Goal: Complete application form: Complete application form

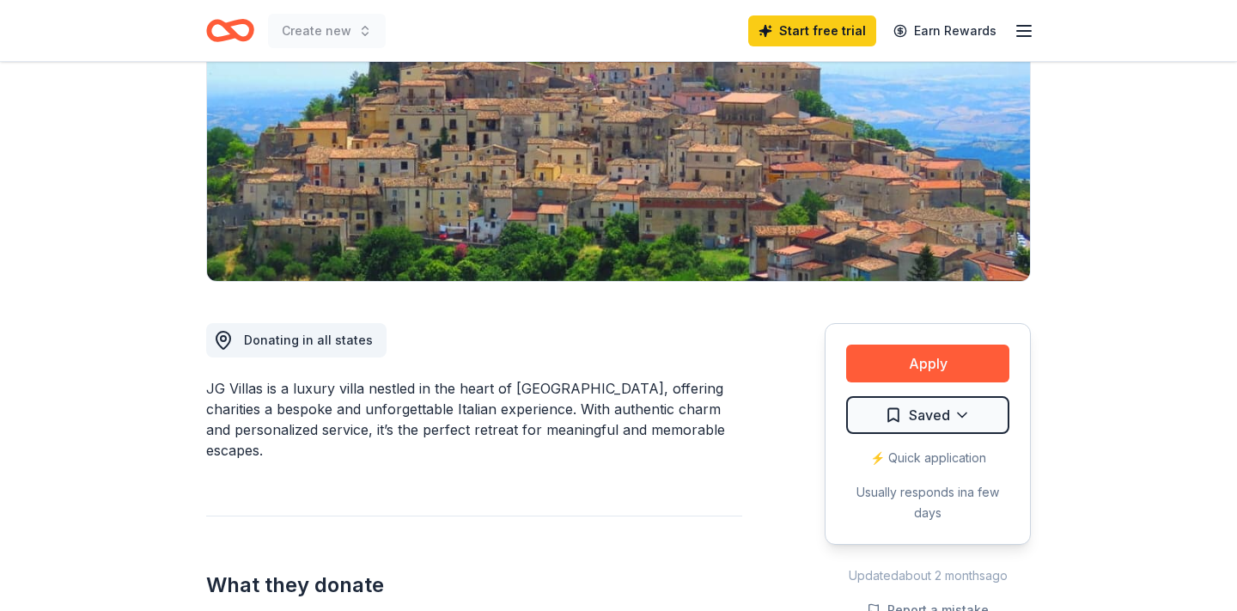
scroll to position [273, 0]
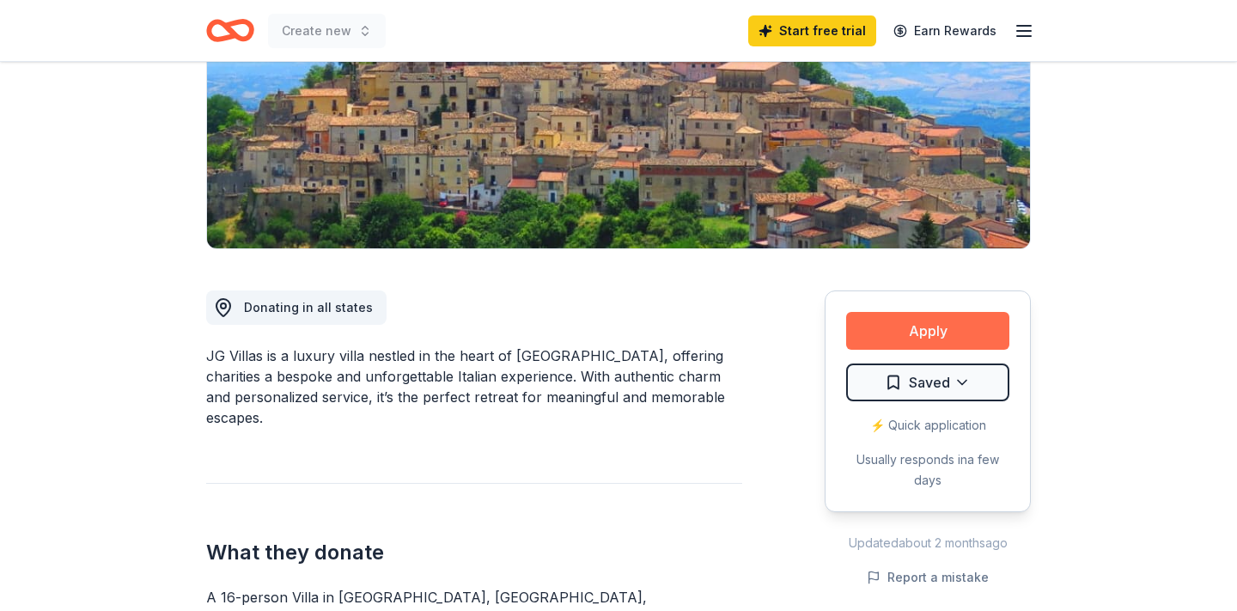
click at [951, 329] on button "Apply" at bounding box center [927, 331] width 163 height 38
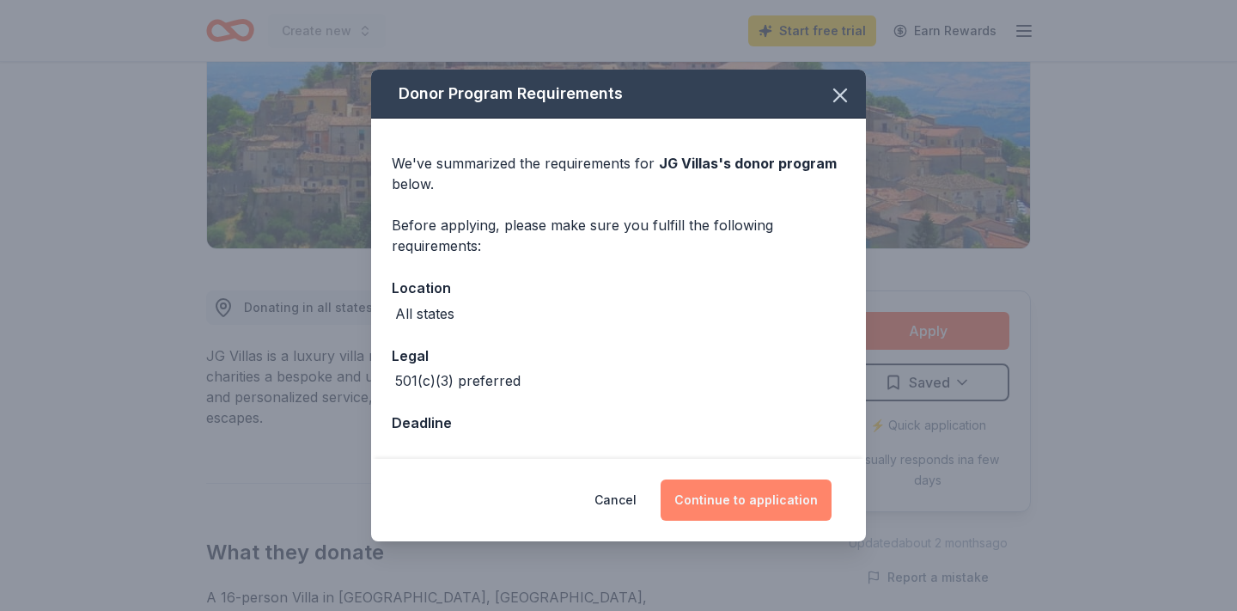
click at [742, 498] on button "Continue to application" at bounding box center [746, 499] width 171 height 41
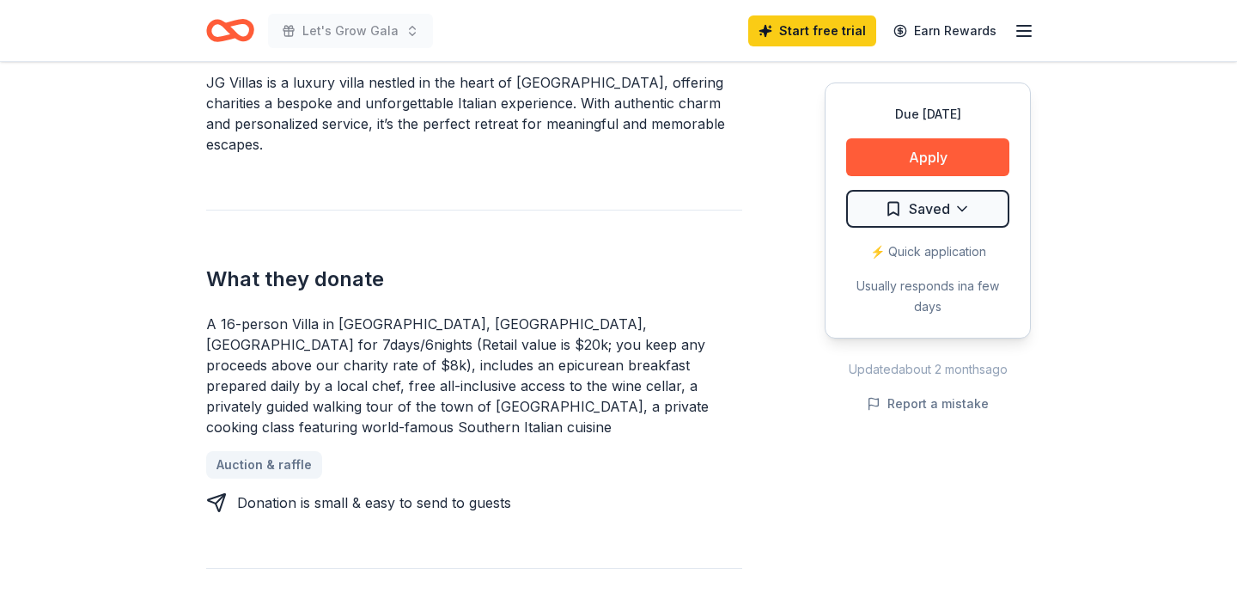
scroll to position [545, 0]
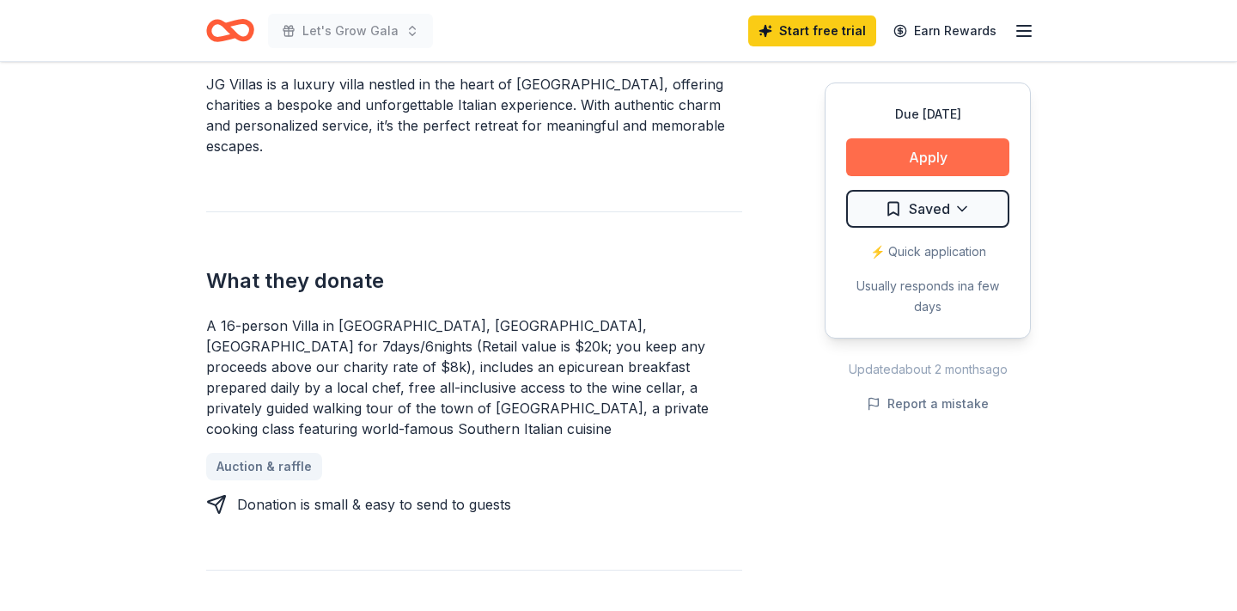
click at [962, 157] on button "Apply" at bounding box center [927, 157] width 163 height 38
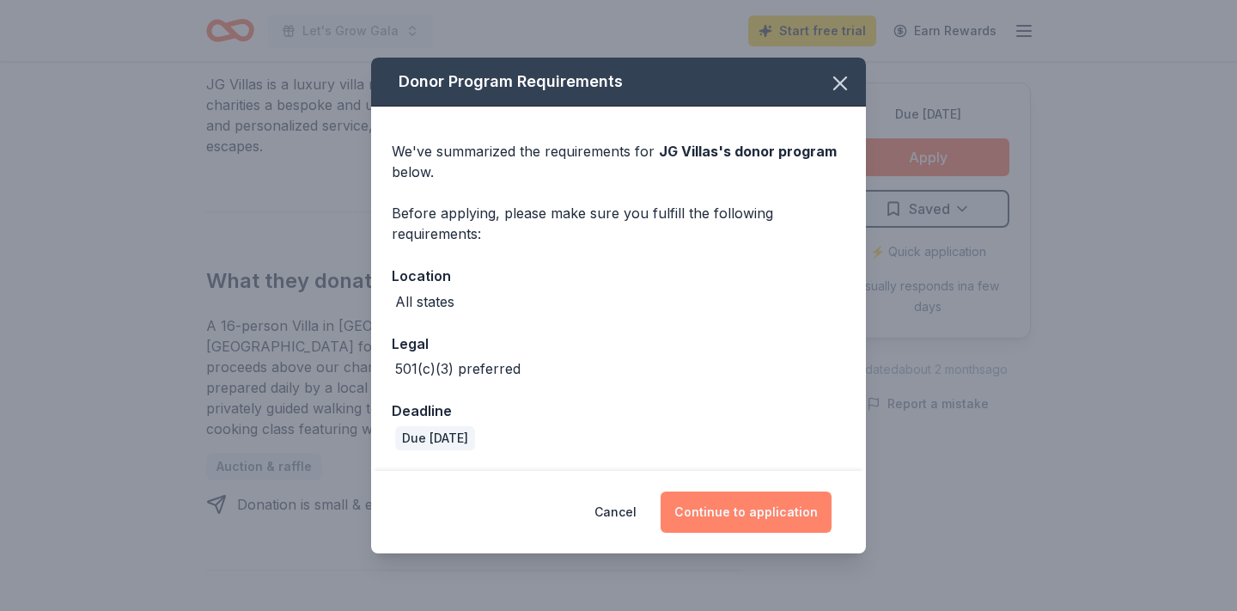
click at [742, 507] on button "Continue to application" at bounding box center [746, 511] width 171 height 41
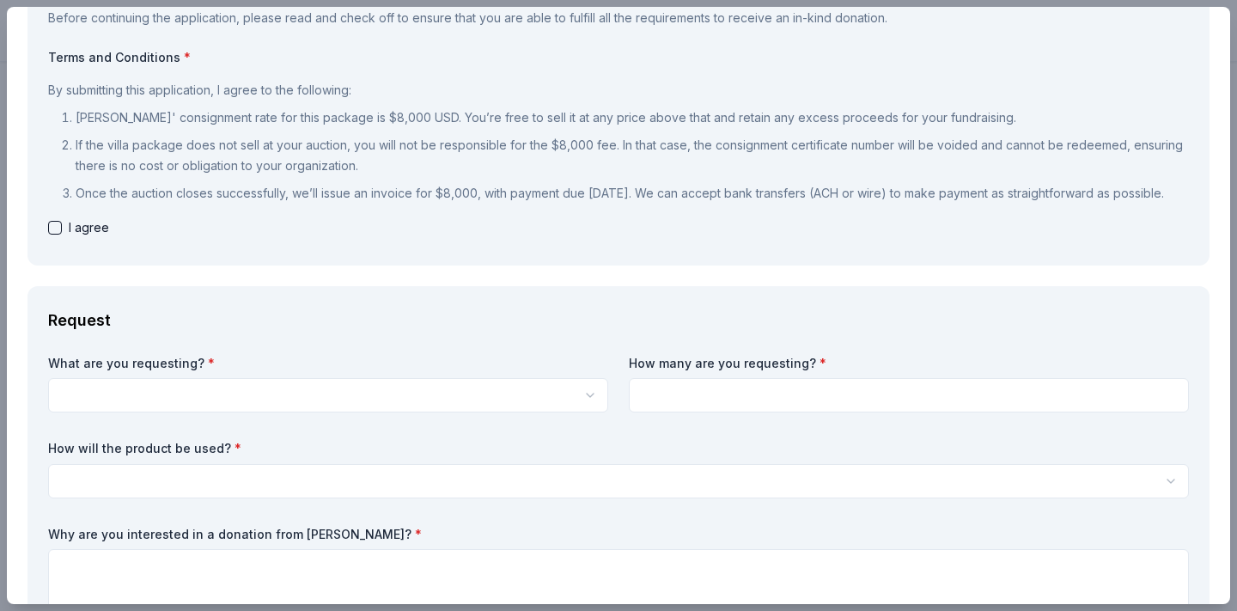
scroll to position [134, 0]
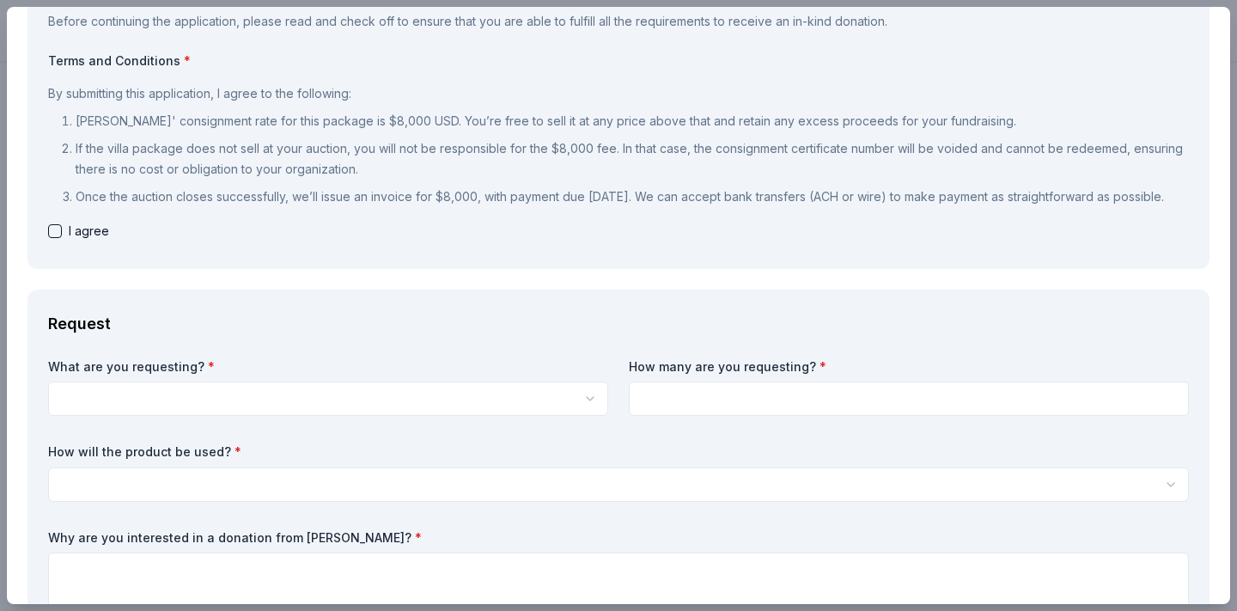
click at [61, 238] on button "button" at bounding box center [55, 231] width 14 height 14
checkbox input "true"
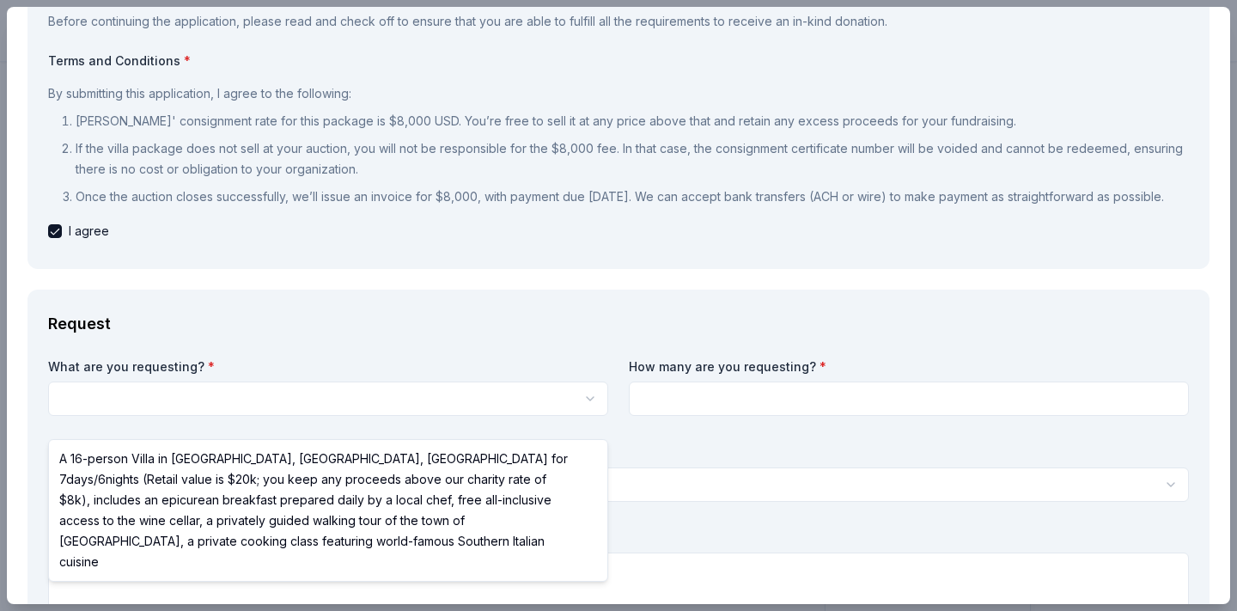
scroll to position [0, 0]
click at [203, 410] on html "Let's Grow Gala Saved Apply Due [DATE] Share JG Villas New 3 applies last week …" at bounding box center [618, 305] width 1237 height 611
select select "A 16-person Villa in [GEOGRAPHIC_DATA], [GEOGRAPHIC_DATA], [GEOGRAPHIC_DATA] fo…"
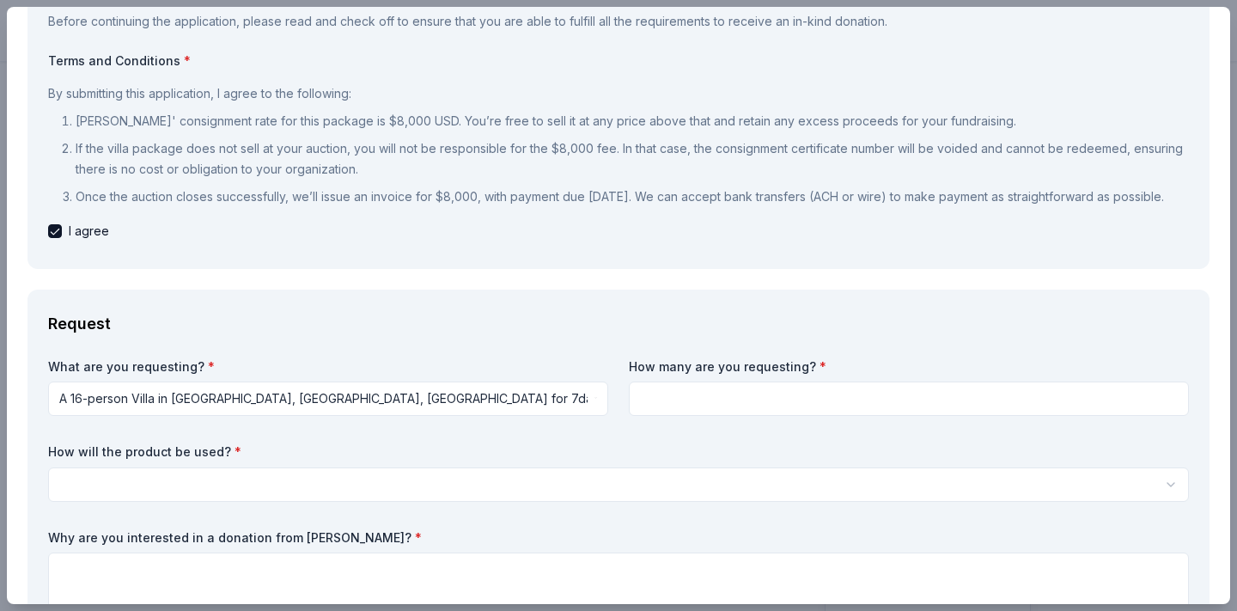
click at [798, 416] on input at bounding box center [909, 399] width 560 height 34
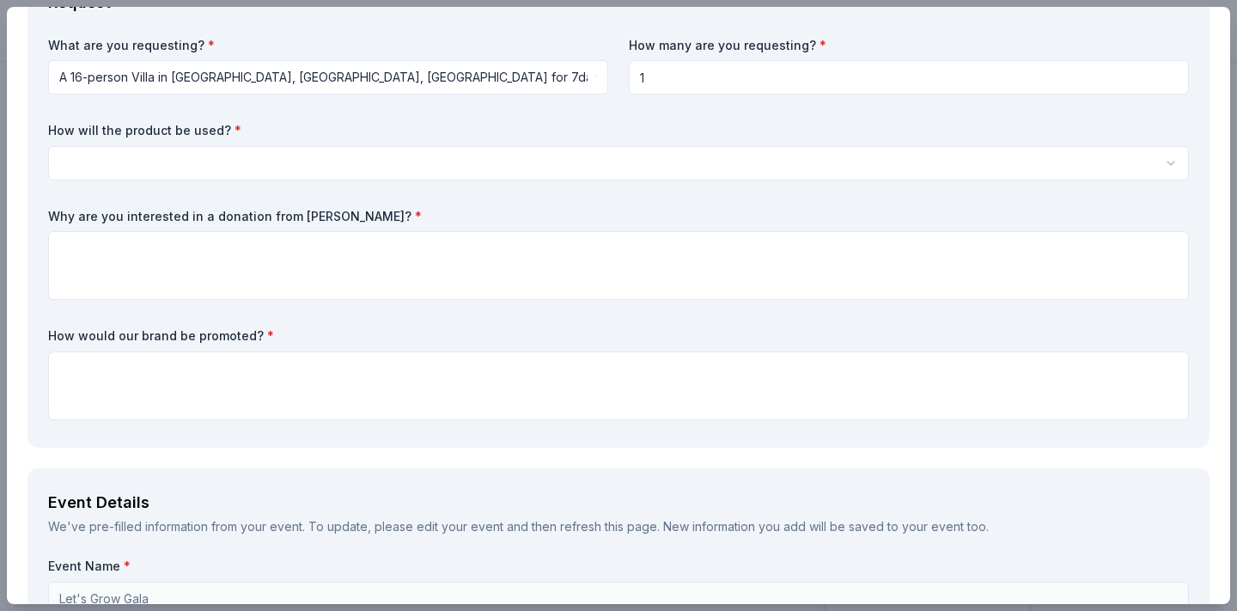
scroll to position [444, 0]
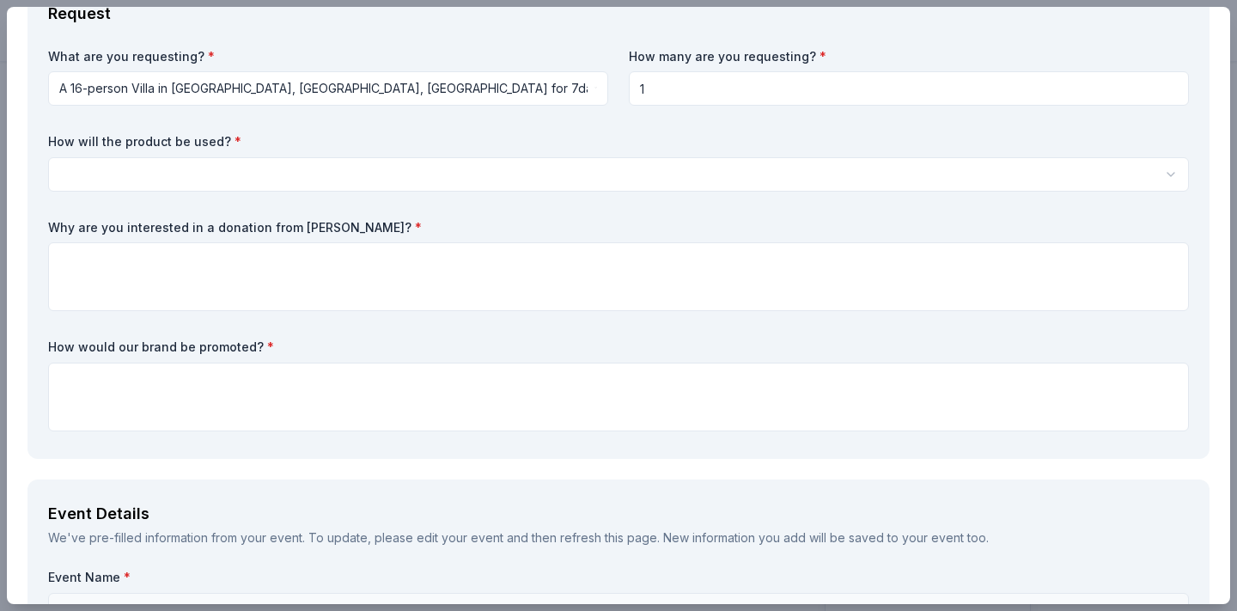
type input "1"
click at [133, 205] on html "Let's Grow Gala Saved Apply Due [DATE] Share JG Villas New 3 applies last week …" at bounding box center [618, 305] width 1237 height 611
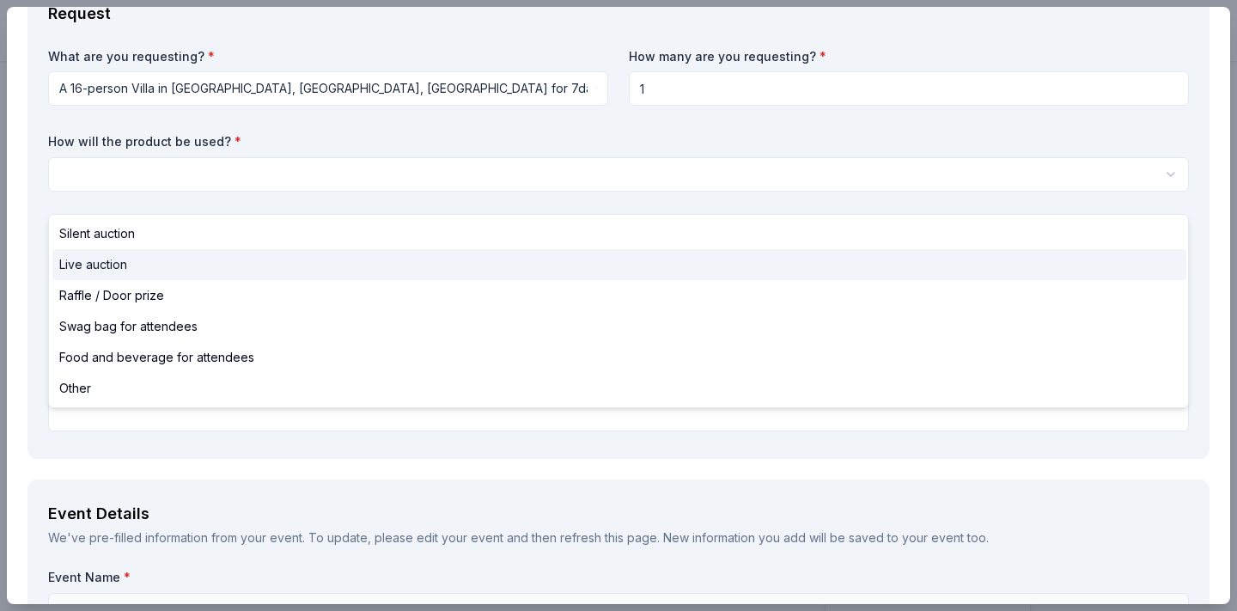
select select "liveAuction"
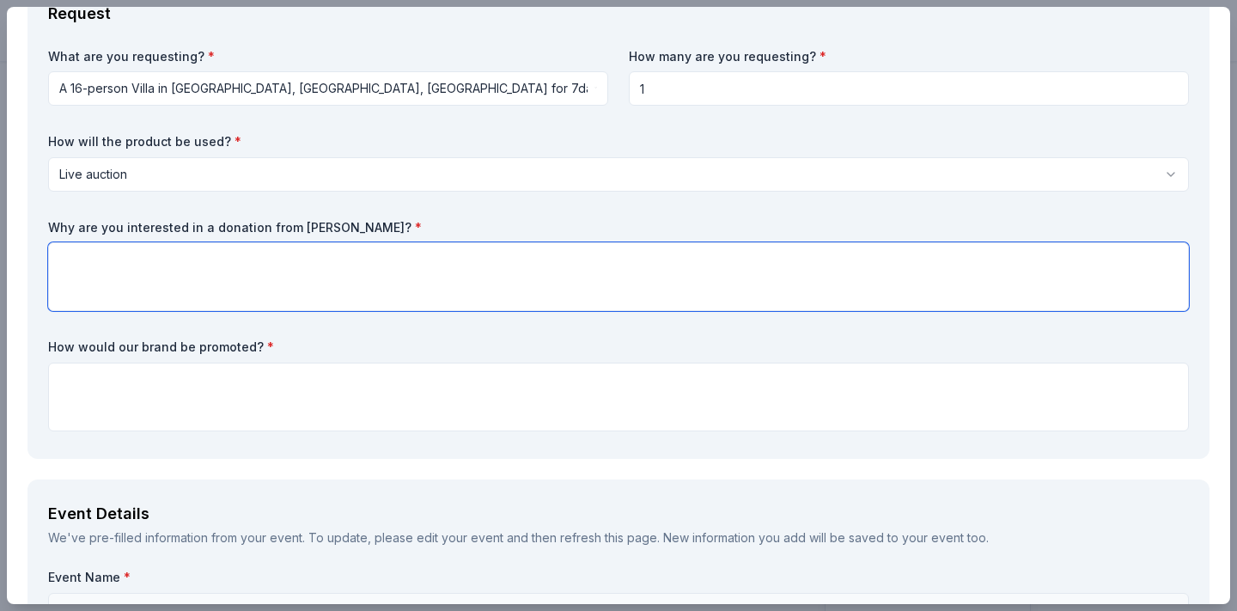
click at [191, 296] on textarea at bounding box center [618, 276] width 1141 height 69
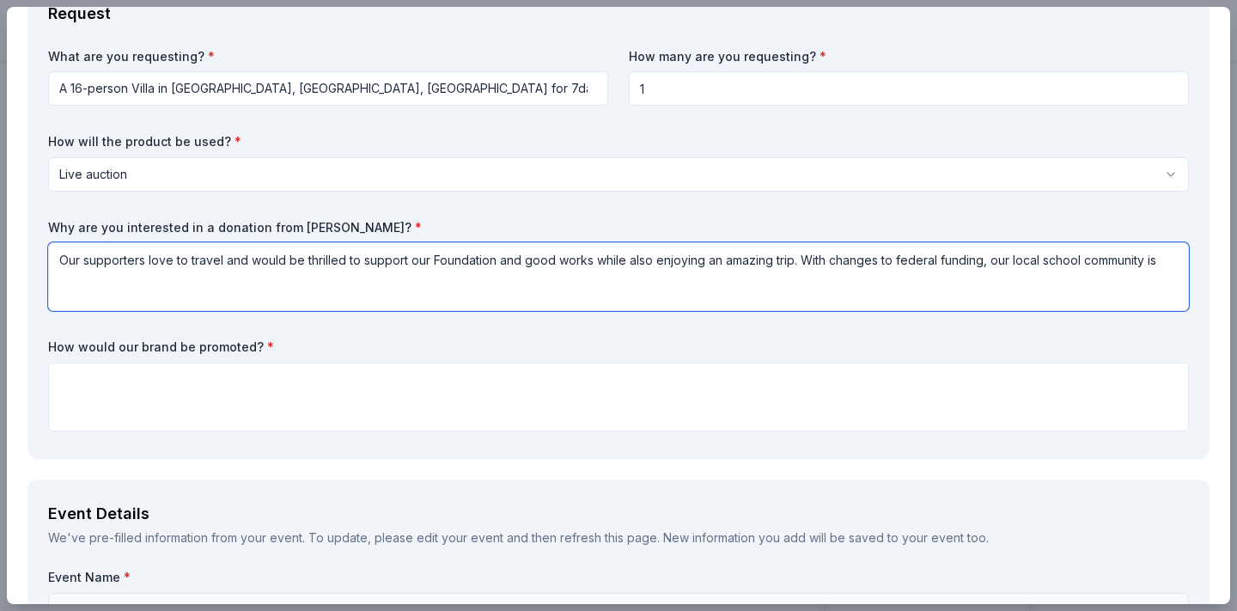
drag, startPoint x: 1163, startPoint y: 280, endPoint x: 988, endPoint y: 281, distance: 174.4
click at [988, 281] on textarea "Our supporters love to travel and would be thrilled to support our Foundation a…" at bounding box center [618, 276] width 1141 height 69
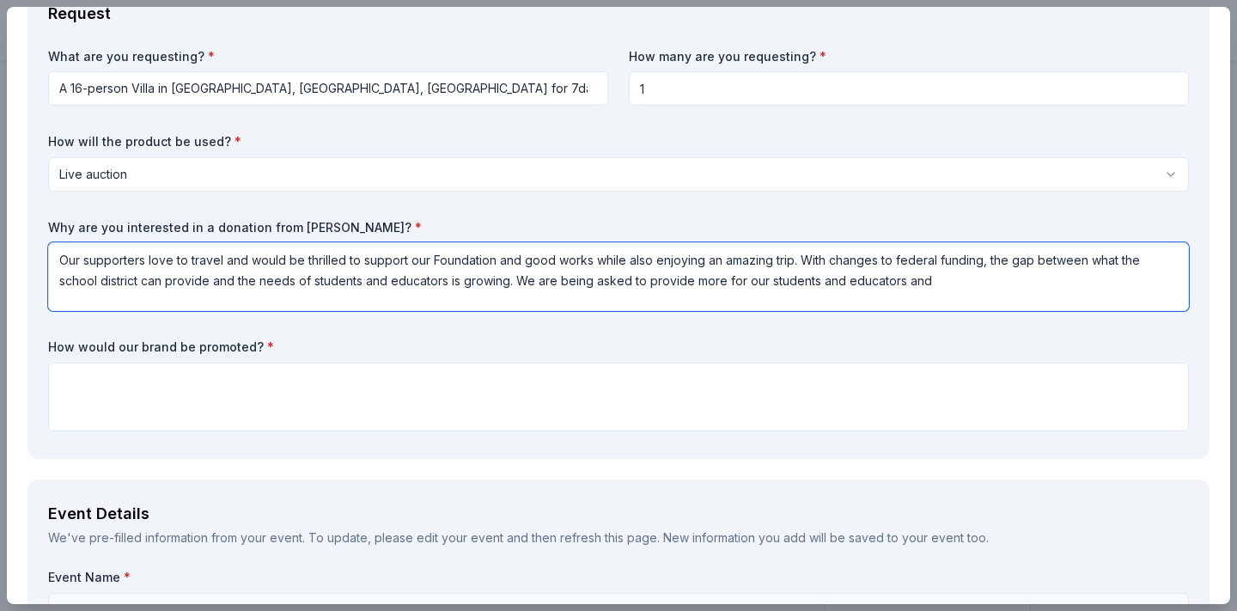
drag, startPoint x: 890, startPoint y: 296, endPoint x: 476, endPoint y: 303, distance: 414.2
click at [476, 303] on textarea "Our supporters love to travel and would be thrilled to support our Foundation a…" at bounding box center [618, 276] width 1141 height 69
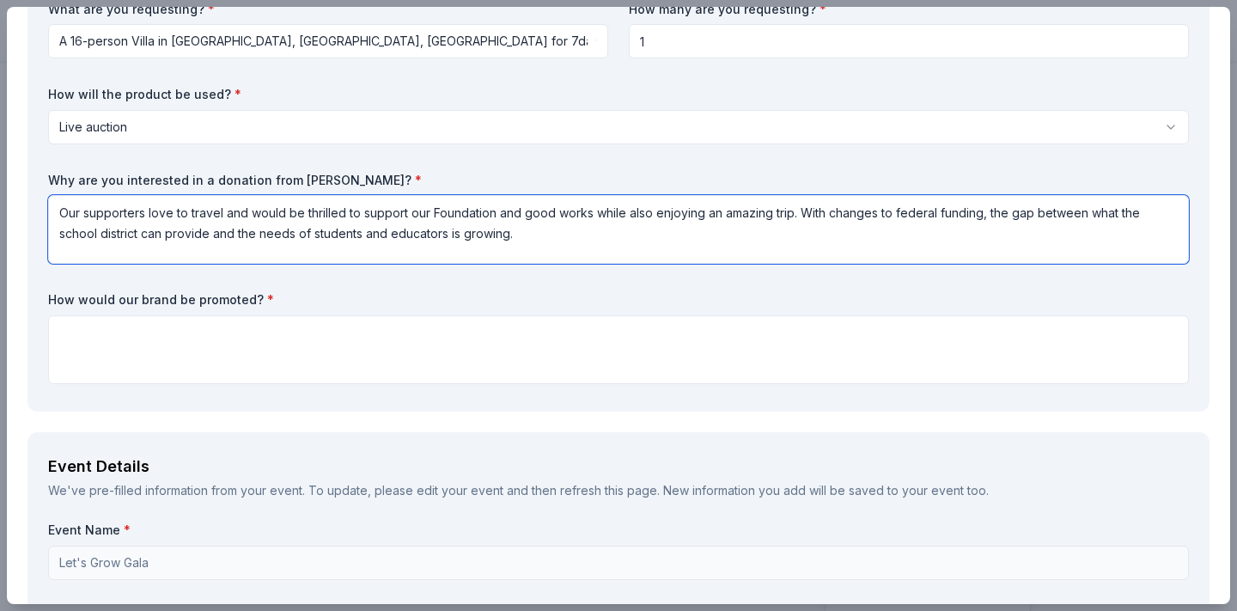
scroll to position [493, 0]
type textarea "Our supporters love to travel and would be thrilled to support our Foundation a…"
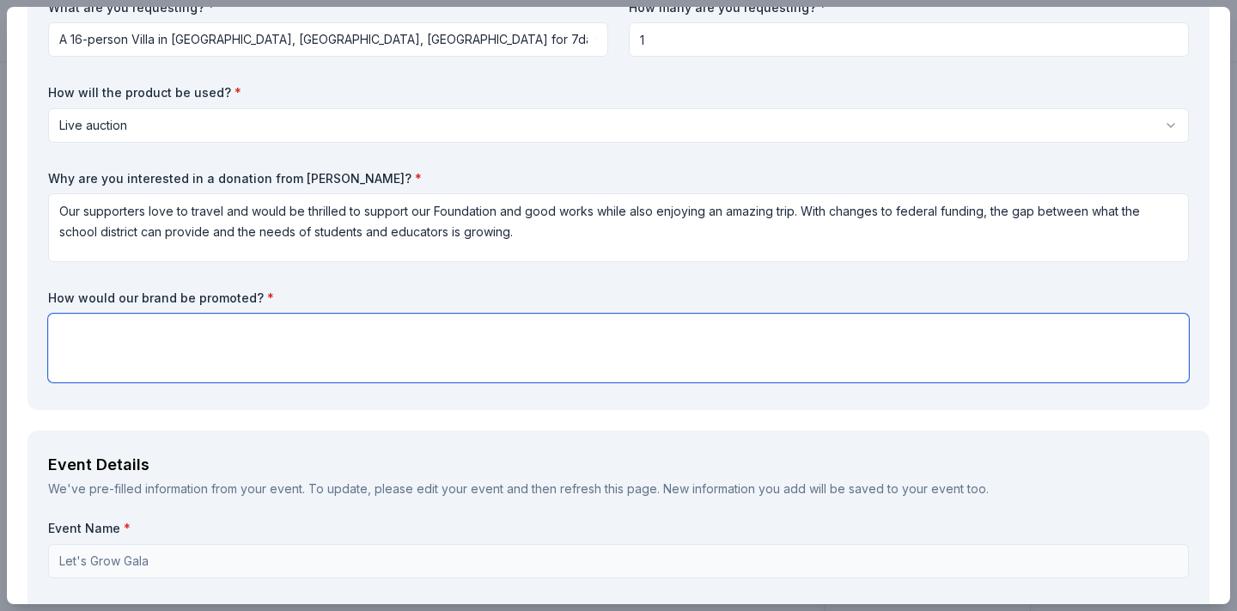
click at [235, 359] on textarea at bounding box center [618, 348] width 1141 height 69
type textarea "Y"
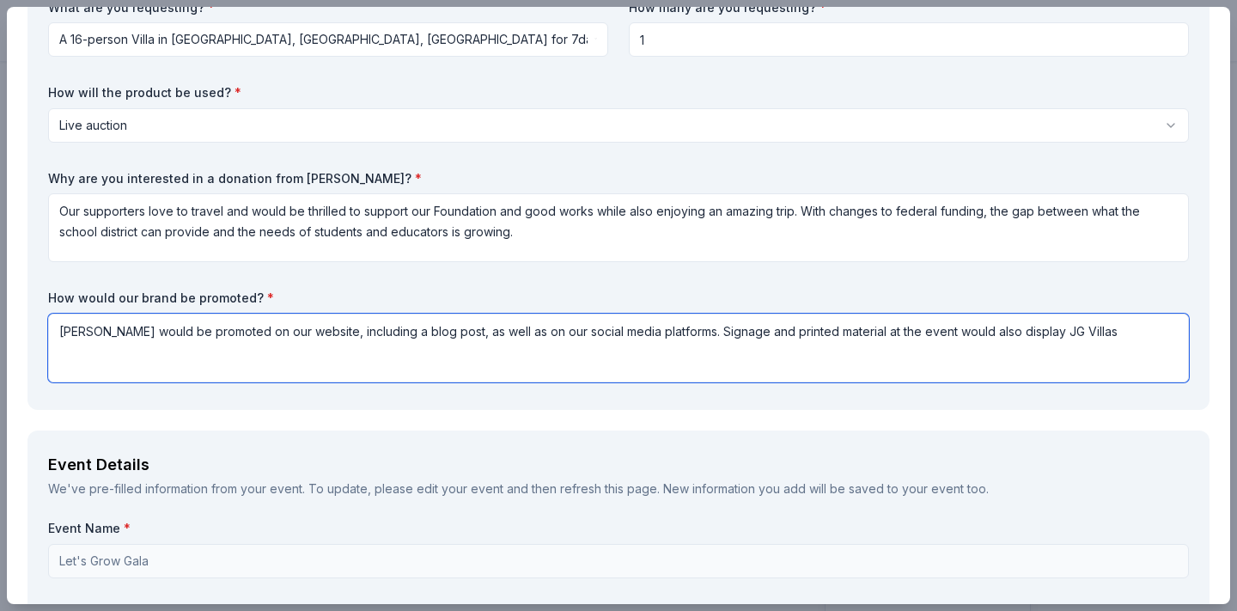
click at [747, 350] on textarea "JG Villas would be promoted on our website, including a blog post, as well as o…" at bounding box center [618, 348] width 1141 height 69
click at [818, 350] on textarea "JG Villas would be promoted on our website, including a blog post, as well as o…" at bounding box center [618, 348] width 1141 height 69
drag, startPoint x: 1122, startPoint y: 351, endPoint x: 1085, endPoint y: 350, distance: 37.0
click at [1085, 350] on textarea "JG Villas would be promoted on our website, including a blog post, as well as o…" at bounding box center [618, 348] width 1141 height 69
click at [388, 375] on textarea "JG Villas would be promoted on our website, including a blog post, as well as o…" at bounding box center [618, 348] width 1141 height 69
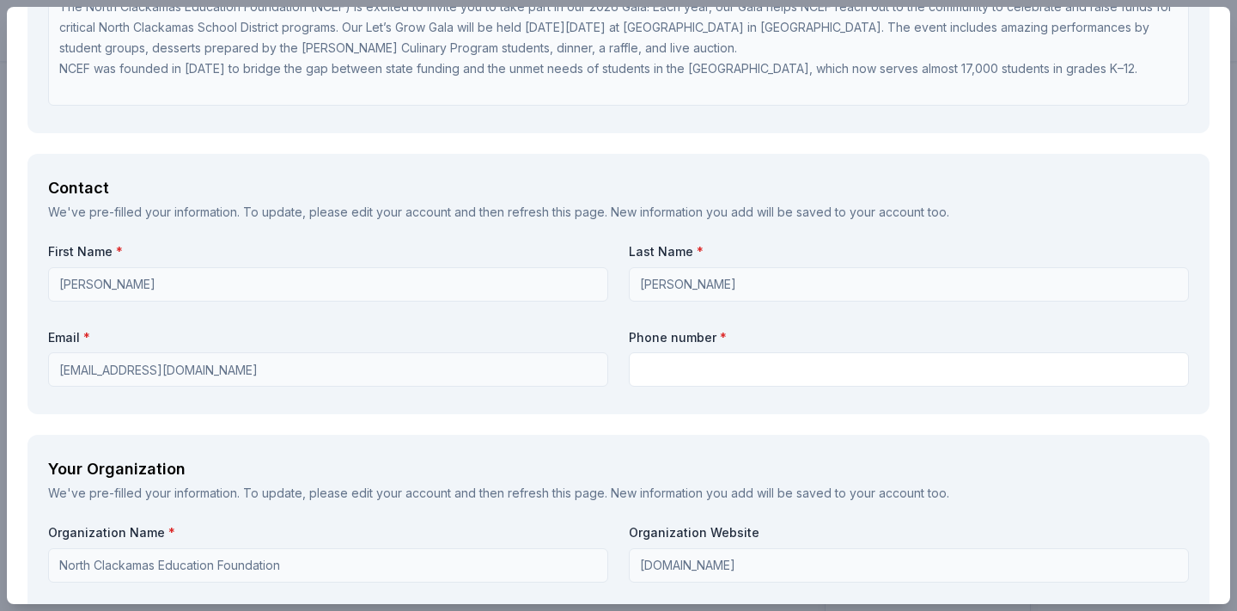
scroll to position [1400, 0]
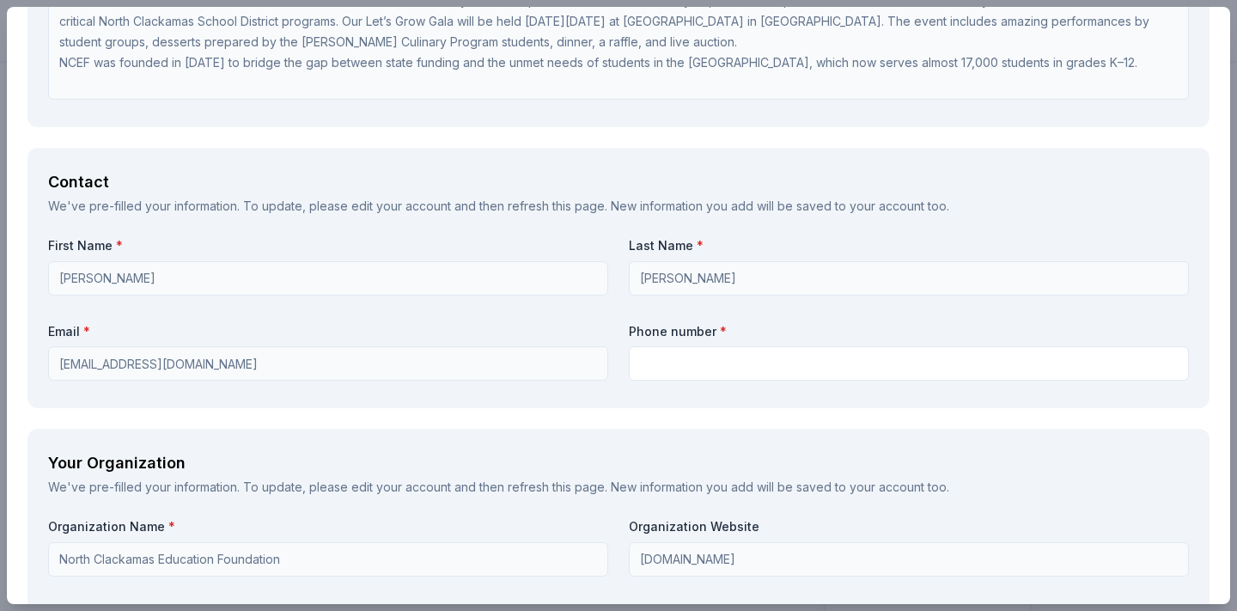
type textarea "JG Villas would be promoted on our website, including a blog post, as well as o…"
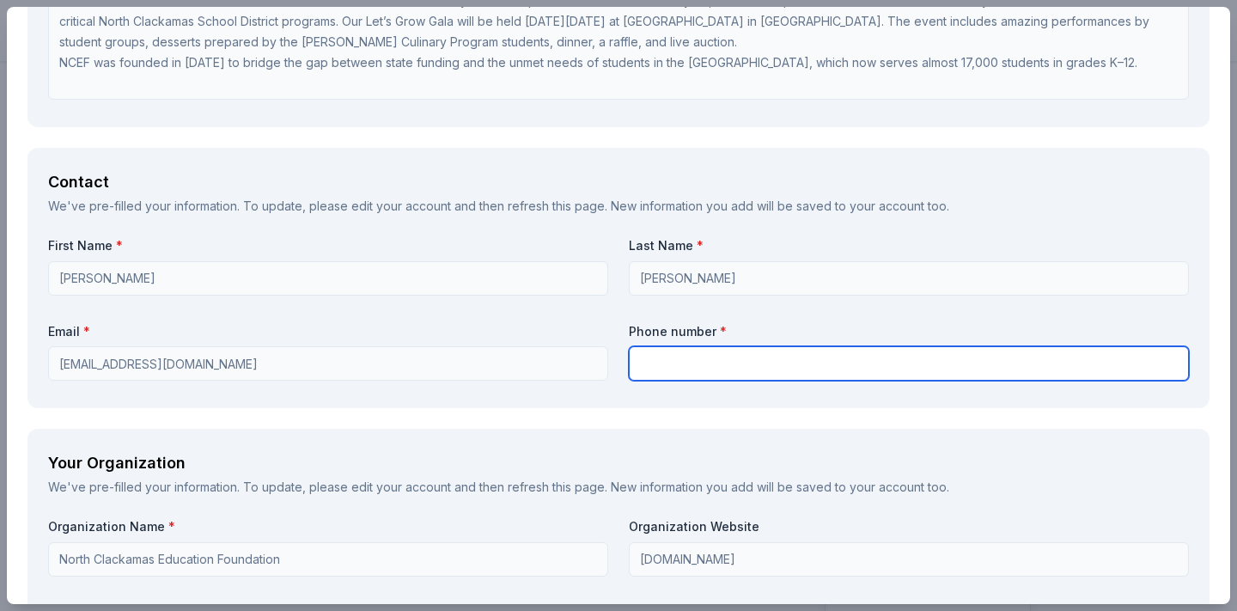
click at [741, 381] on input "text" at bounding box center [909, 363] width 560 height 34
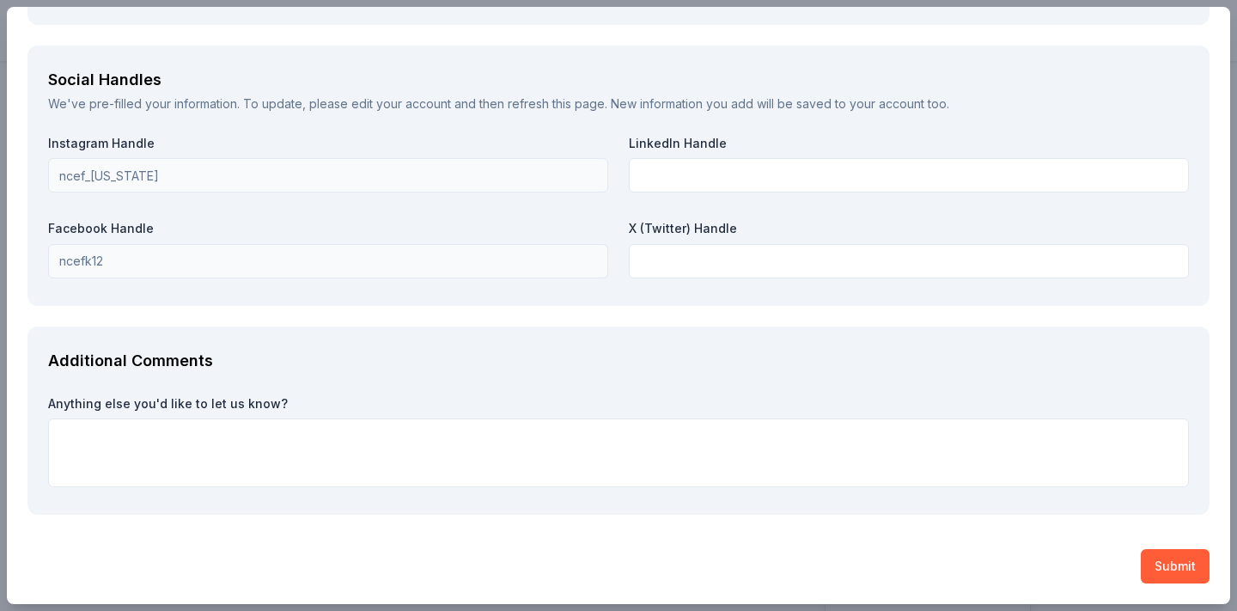
scroll to position [2326, 0]
type input "5034679405"
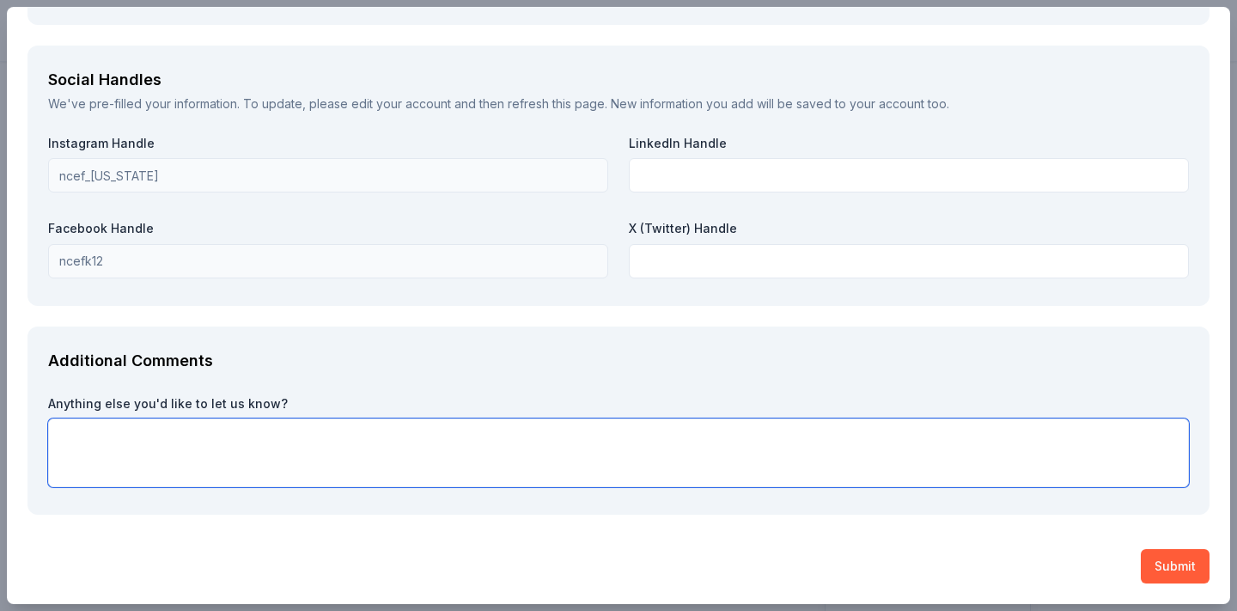
click at [376, 445] on textarea at bounding box center [618, 452] width 1141 height 69
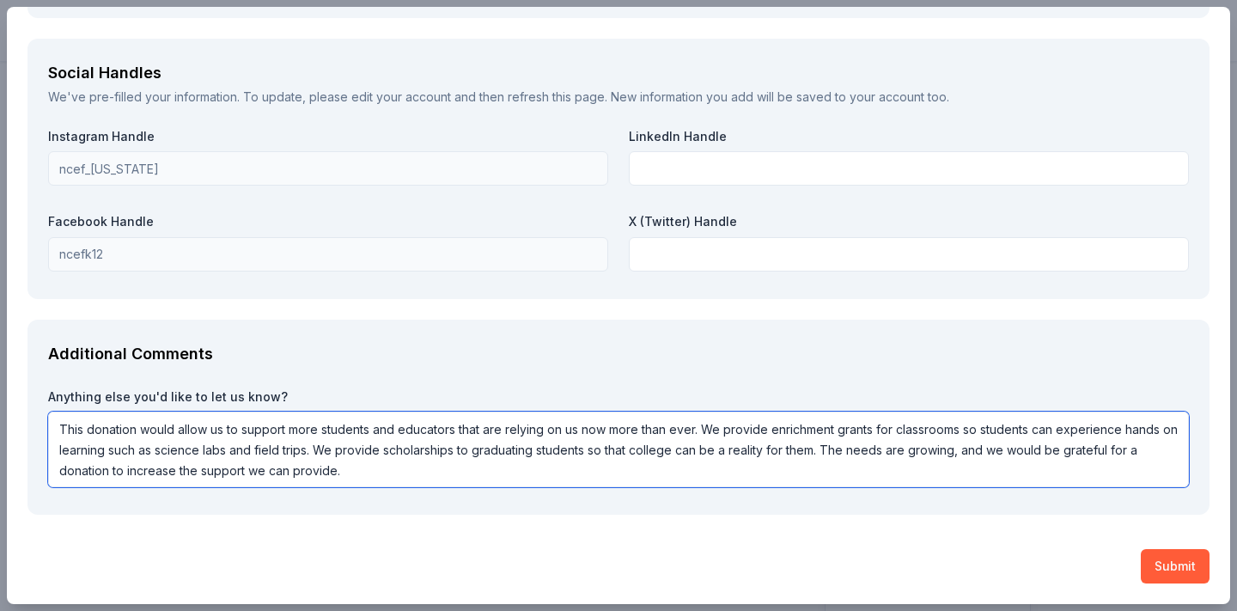
scroll to position [2333, 0]
type textarea "This donation would allow us to support more students and educators that are re…"
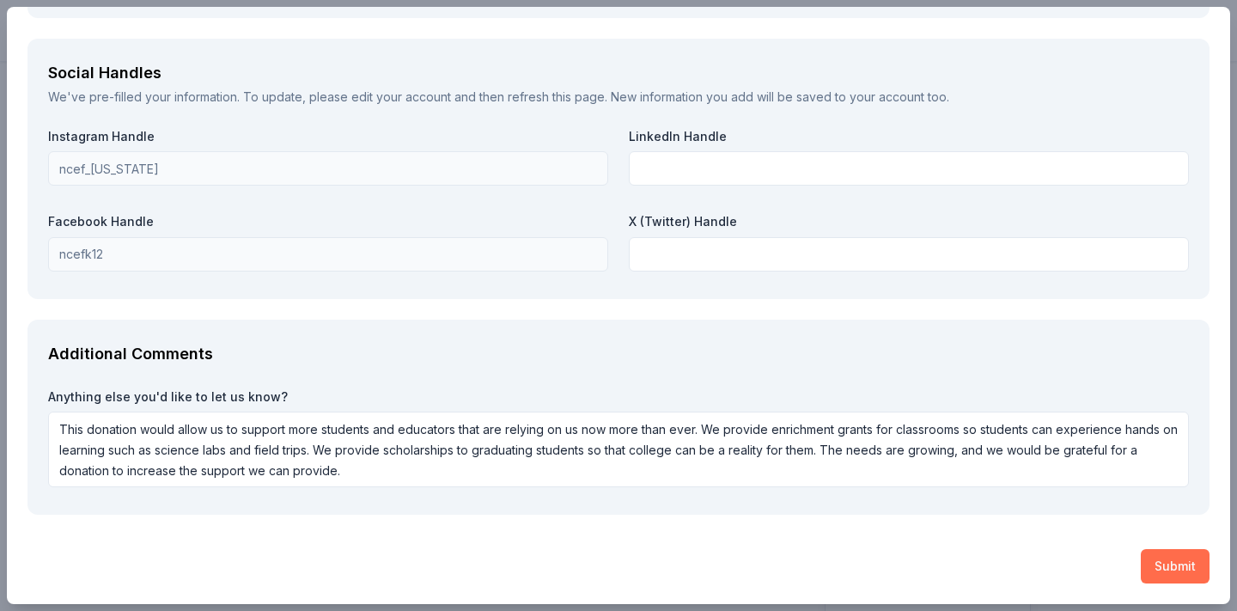
click at [1177, 565] on button "Submit" at bounding box center [1175, 566] width 69 height 34
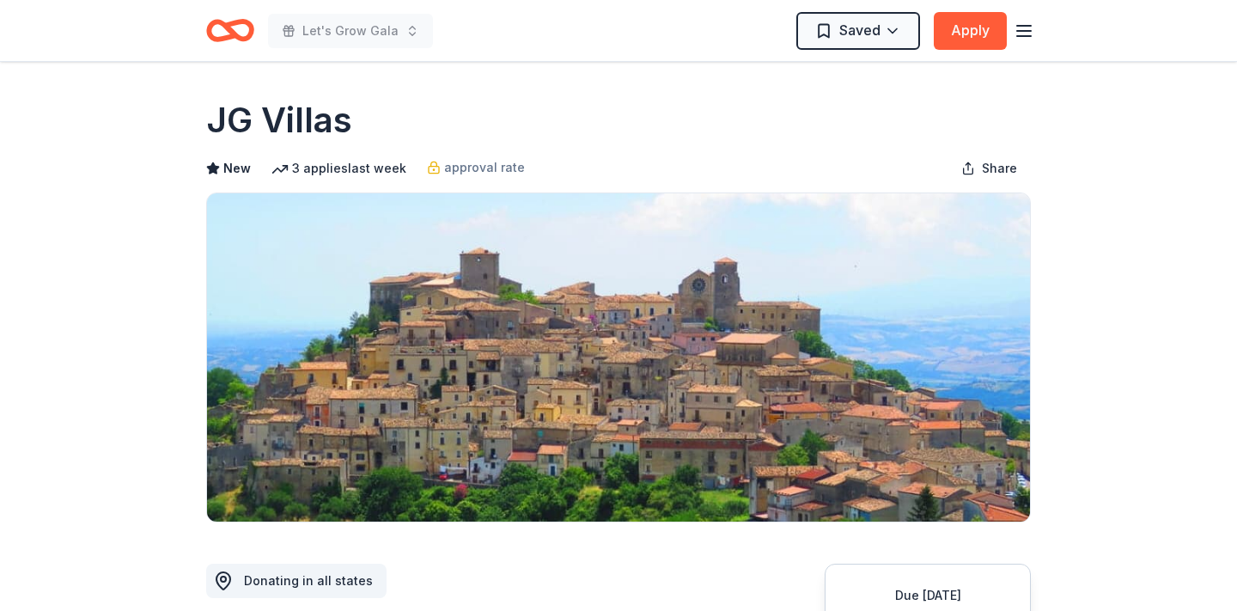
click at [221, 25] on icon "Home" at bounding box center [222, 29] width 27 height 17
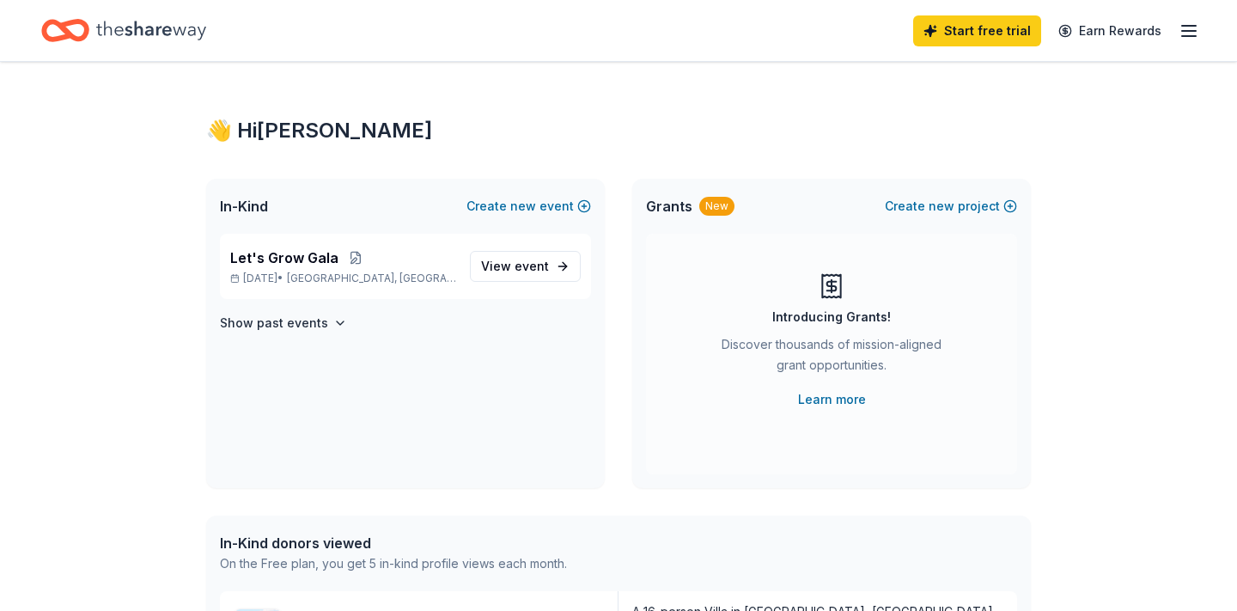
click at [1183, 31] on line "button" at bounding box center [1189, 31] width 14 height 0
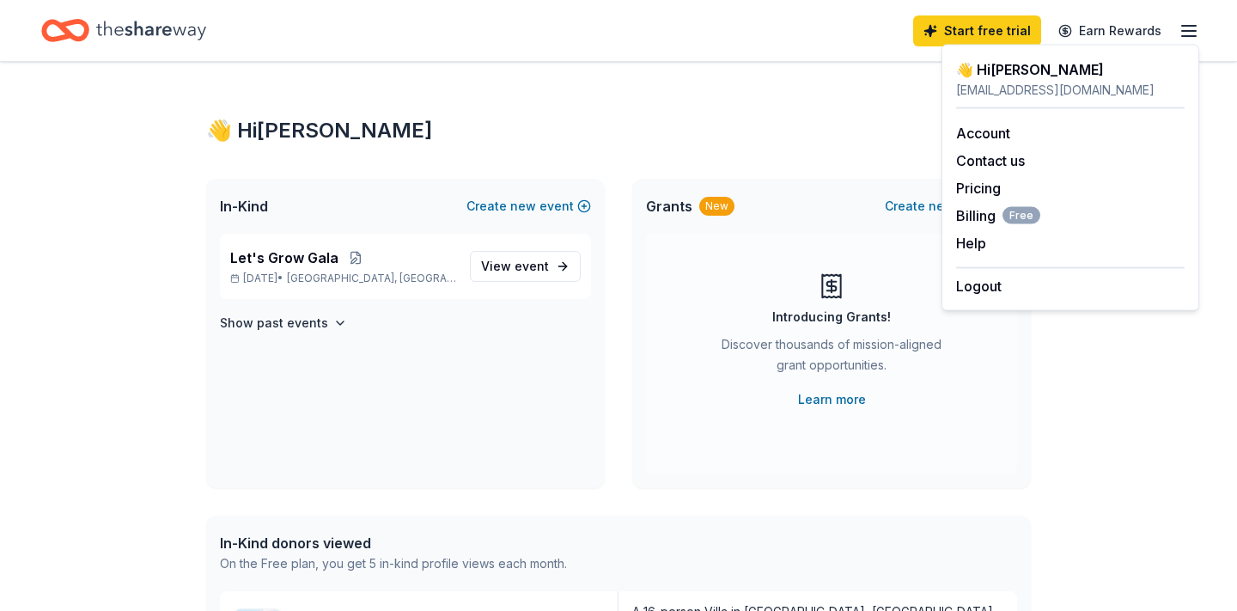
click at [561, 123] on div "👋 Hi Jennifer" at bounding box center [618, 130] width 825 height 27
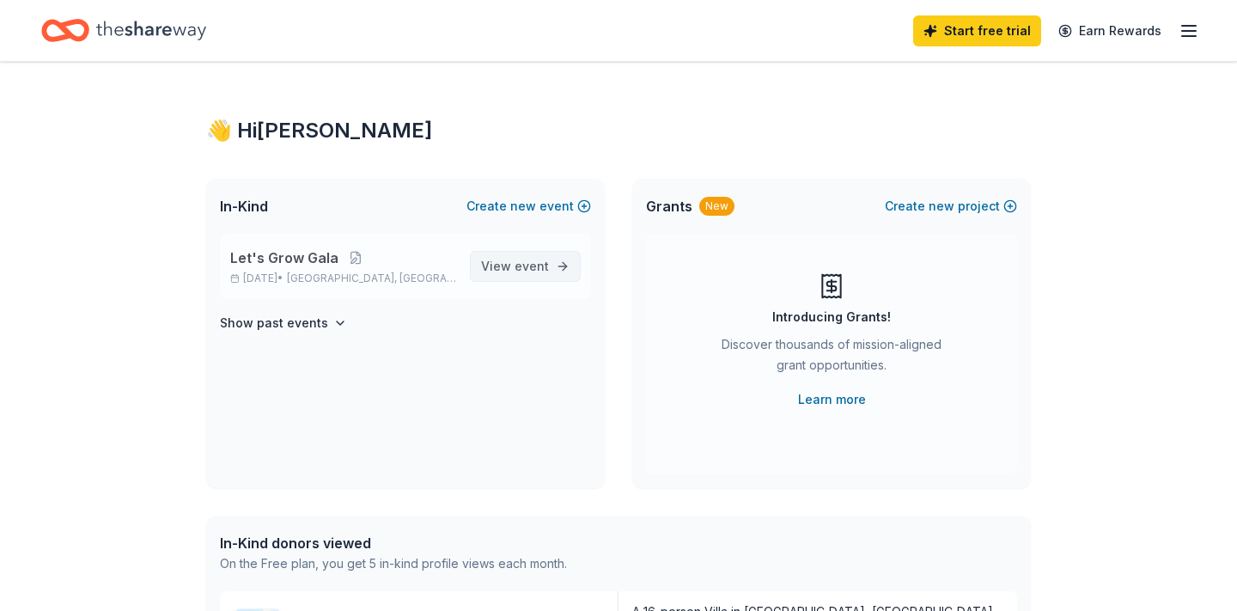
click at [498, 270] on span "View event" at bounding box center [515, 266] width 68 height 21
